Goal: Task Accomplishment & Management: Use online tool/utility

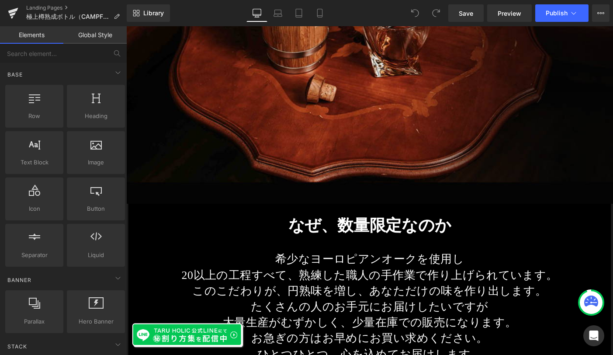
scroll to position [6779, 0]
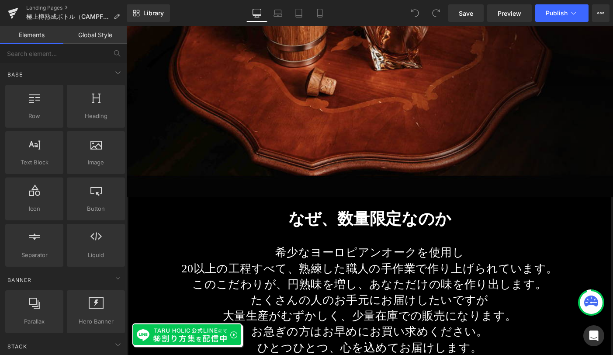
click at [393, 239] on div "なぜ、数量限定なのか Heading" at bounding box center [390, 235] width 511 height 21
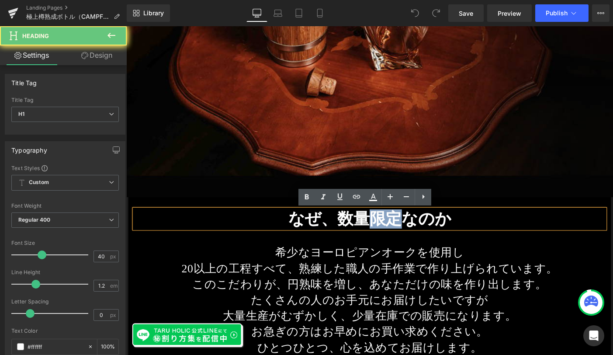
click at [393, 239] on strong "なぜ、数量限定なのか" at bounding box center [390, 235] width 177 height 20
click at [389, 293] on p "20以上の工程すべて、熟練した職人の手作業で作り上げられています。" at bounding box center [390, 289] width 485 height 17
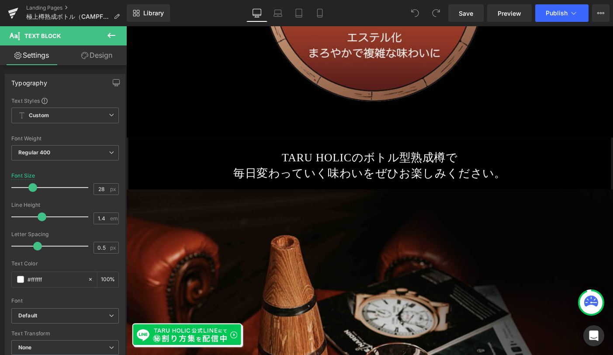
scroll to position [6327, 0]
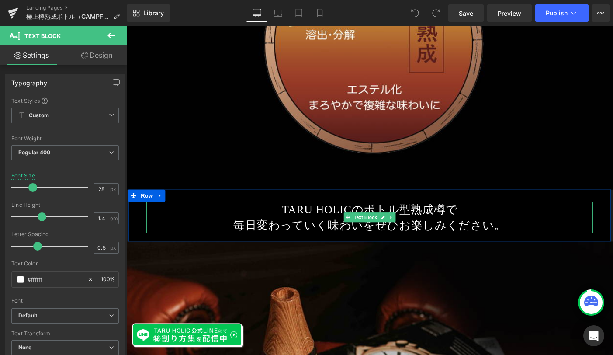
click at [387, 222] on p "TARU HOLICのボトル型熟成樽で" at bounding box center [390, 225] width 485 height 17
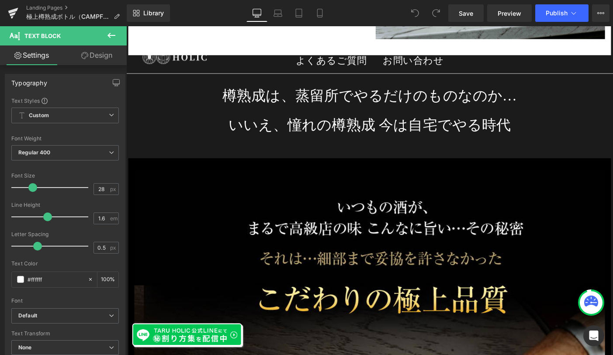
scroll to position [3449, 0]
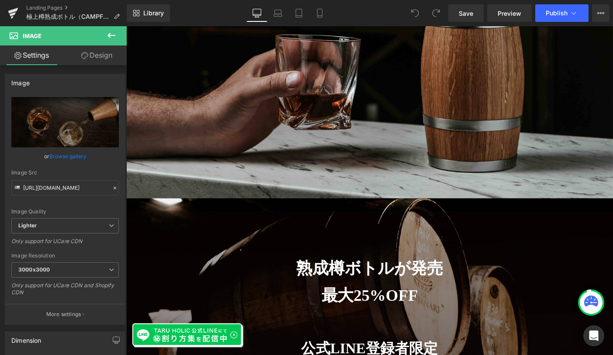
scroll to position [0, 0]
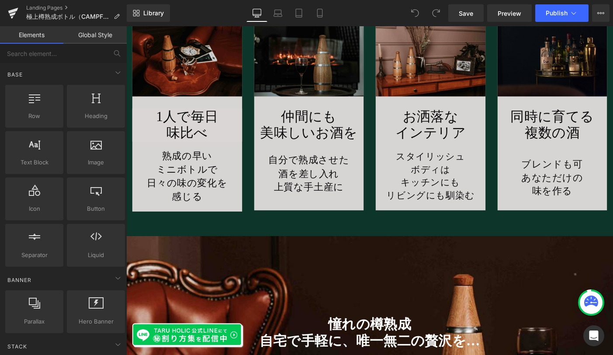
scroll to position [2609, 0]
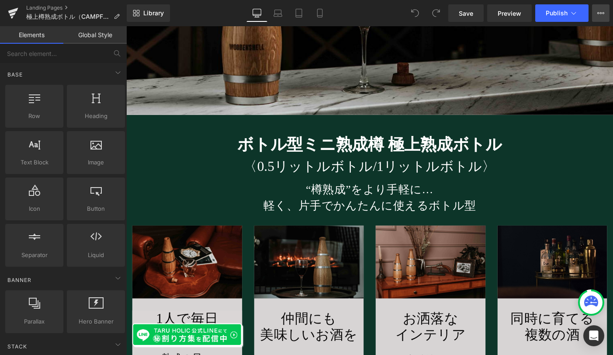
click at [600, 12] on icon at bounding box center [600, 13] width 7 height 7
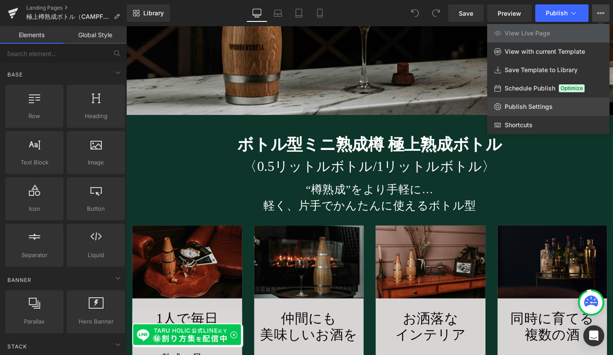
click at [565, 108] on link "Publish Settings" at bounding box center [548, 106] width 122 height 18
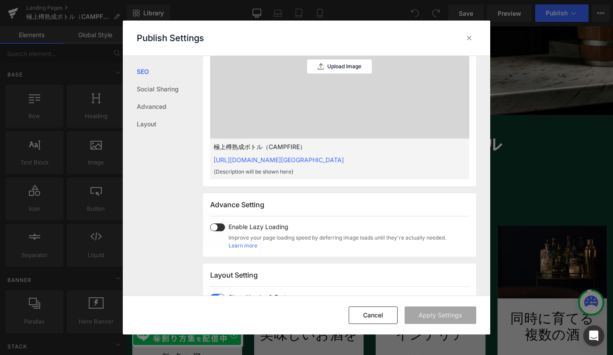
scroll to position [403, 0]
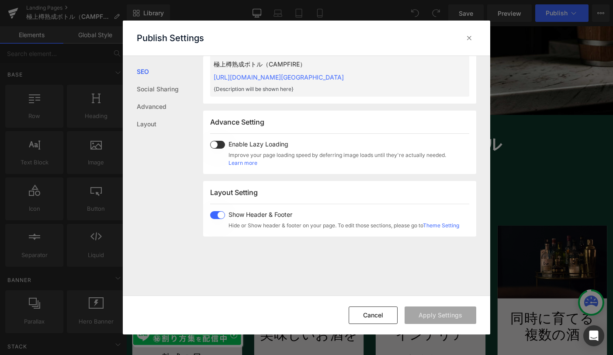
click at [219, 214] on span at bounding box center [217, 215] width 15 height 8
click at [434, 314] on button "Apply Settings" at bounding box center [441, 314] width 72 height 17
click at [470, 40] on icon at bounding box center [469, 38] width 9 height 9
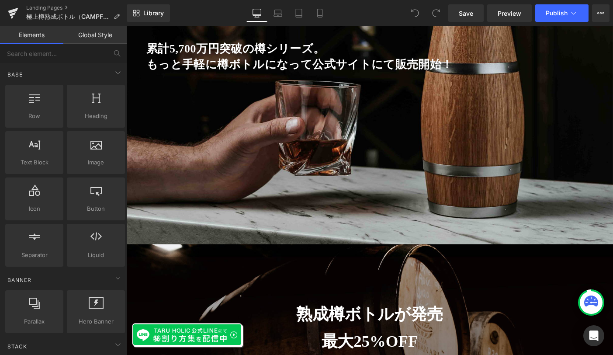
scroll to position [0, 0]
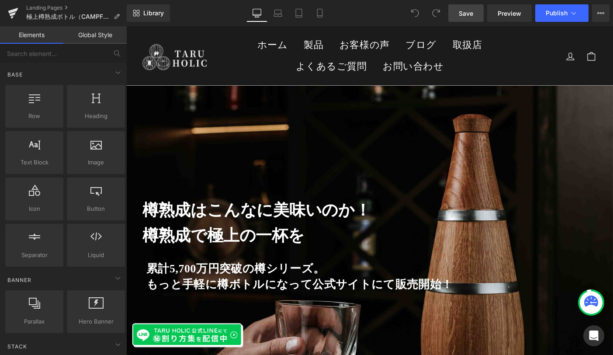
click at [464, 14] on span "Save" at bounding box center [466, 13] width 14 height 9
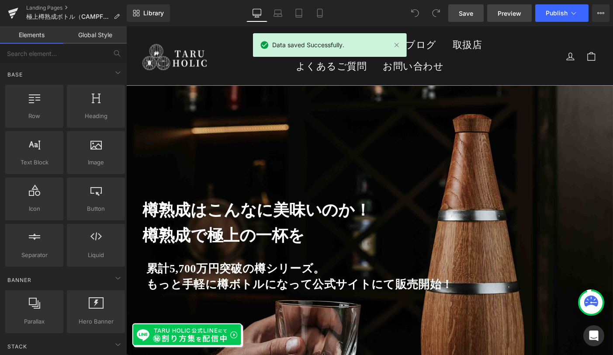
click at [502, 14] on span "Preview" at bounding box center [510, 13] width 24 height 9
